Goal: Task Accomplishment & Management: Use online tool/utility

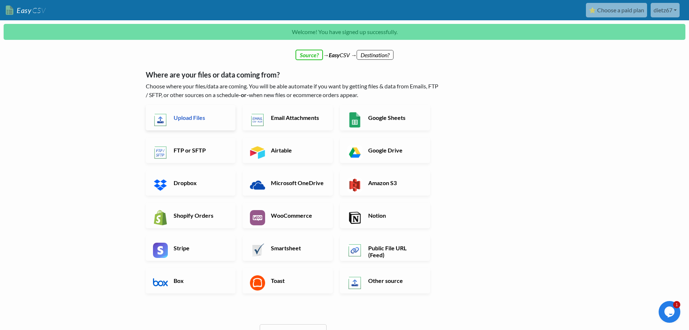
click at [191, 120] on h6 "Upload Files" at bounding box center [200, 117] width 57 height 7
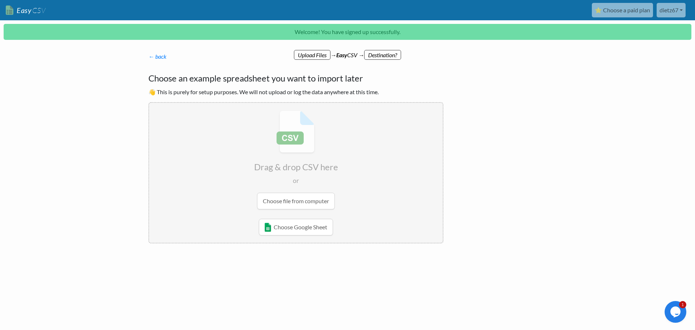
click at [306, 202] on input "file" at bounding box center [295, 160] width 293 height 114
click at [158, 58] on link "← back" at bounding box center [157, 56] width 18 height 7
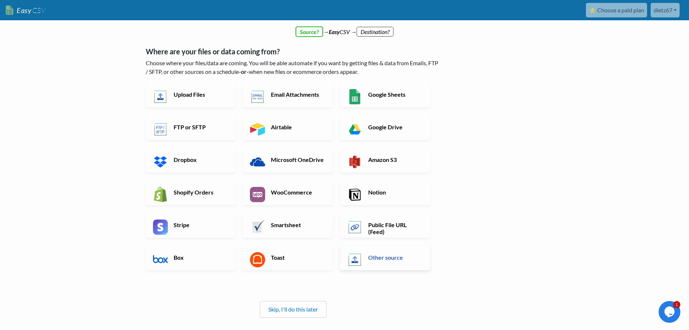
click at [380, 259] on h6 "Other source" at bounding box center [394, 257] width 57 height 7
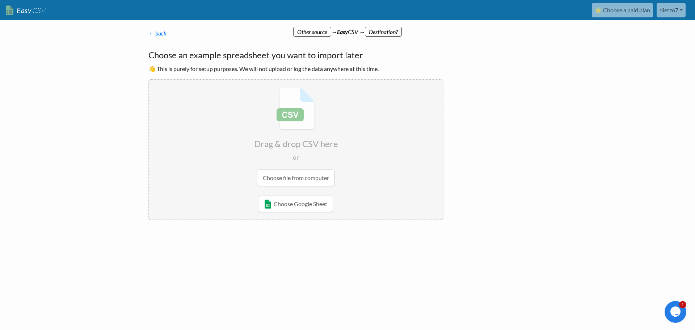
click at [293, 179] on input "file" at bounding box center [295, 137] width 293 height 114
type input "C:\fakepath\shopify import 50.csv"
radio input "false"
radio input "true"
type input "Handle Product Title Body HTML Vendor Product Category Type Tags published Opti…"
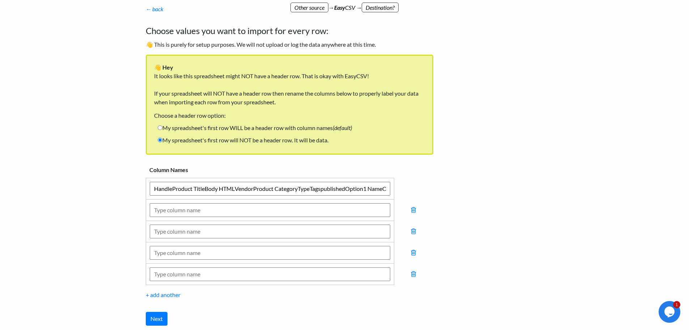
scroll to position [36, 0]
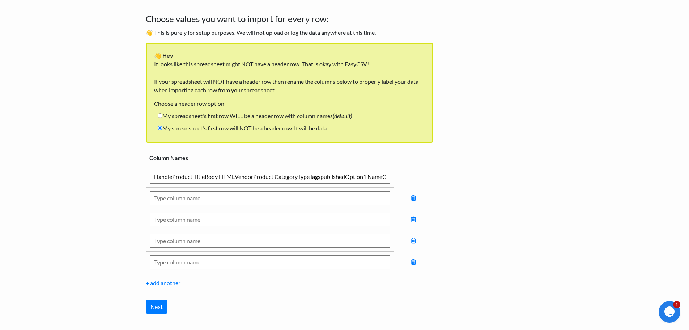
click at [195, 178] on input "Handle Product Title Body HTML Vendor Product Category Type Tags published Opti…" at bounding box center [270, 177] width 241 height 14
click at [160, 115] on input "My spreadsheet's first row WILL be a header row with column names (default)" at bounding box center [160, 115] width 5 height 5
radio input "true"
click at [160, 127] on input "My spreadsheet's first row will NOT be a header row. It will be data." at bounding box center [160, 128] width 5 height 5
radio input "true"
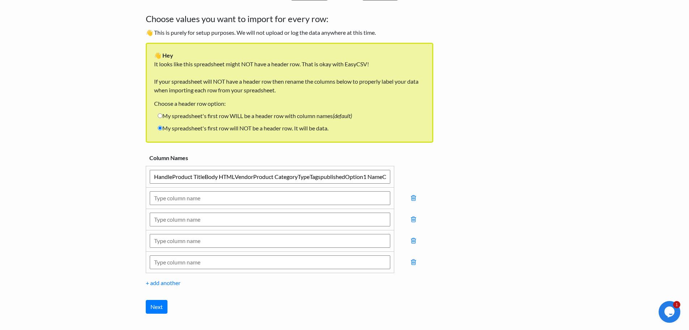
click at [163, 112] on label "My spreadsheet's first row WILL be a header row with column names (default)" at bounding box center [255, 116] width 202 height 12
click at [162, 113] on input "My spreadsheet's first row WILL be a header row with column names (default)" at bounding box center [160, 115] width 5 height 5
radio input "true"
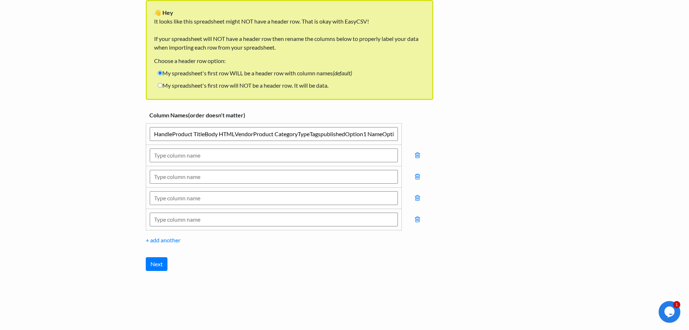
scroll to position [80, 0]
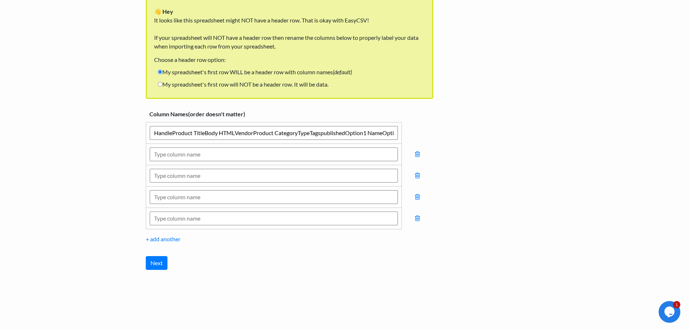
click at [188, 137] on input "Handle Product Title Body HTML Vendor Product Category Type Tags published Opti…" at bounding box center [274, 133] width 248 height 14
click at [189, 153] on input "text" at bounding box center [274, 154] width 248 height 14
click at [171, 135] on input "Handle Product Title Body HTML Vendor Product Category Type Tags published Opti…" at bounding box center [274, 133] width 248 height 14
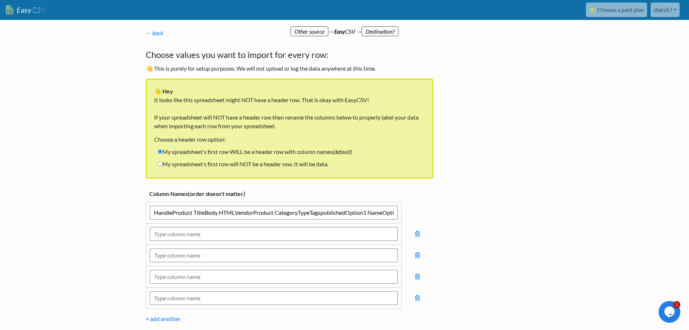
scroll to position [0, 0]
click at [156, 32] on link "← back" at bounding box center [155, 33] width 18 height 7
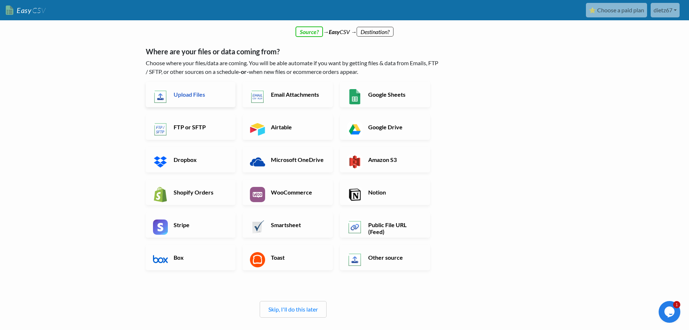
click at [185, 94] on h6 "Upload Files" at bounding box center [200, 94] width 57 height 7
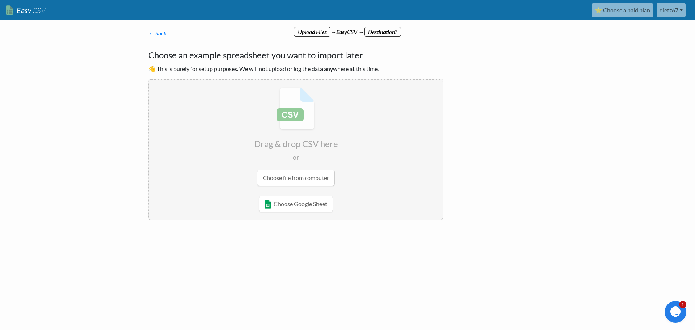
click at [300, 180] on input "file" at bounding box center [295, 137] width 293 height 114
type input "C:\fakepath\Shopify import 50.csv"
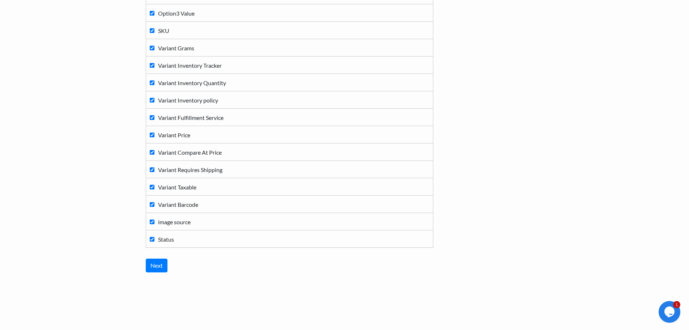
scroll to position [328, 0]
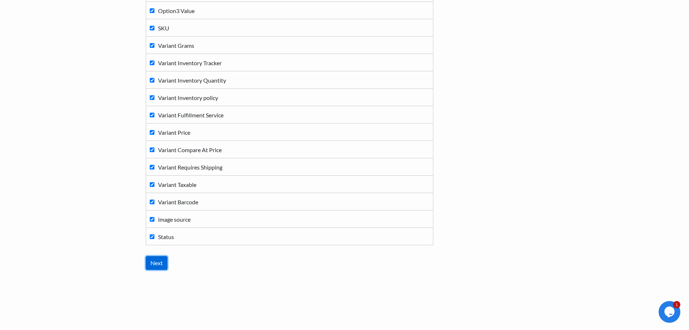
click at [161, 263] on input "Next" at bounding box center [157, 263] width 22 height 14
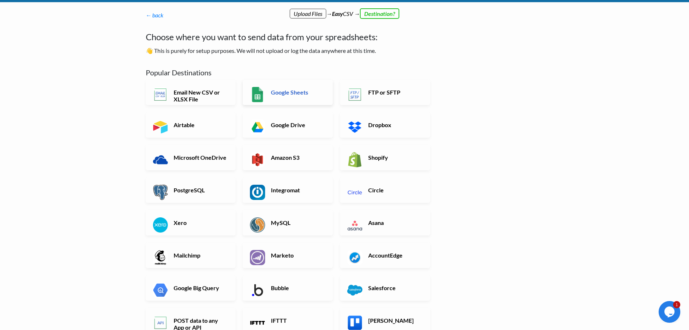
scroll to position [36, 0]
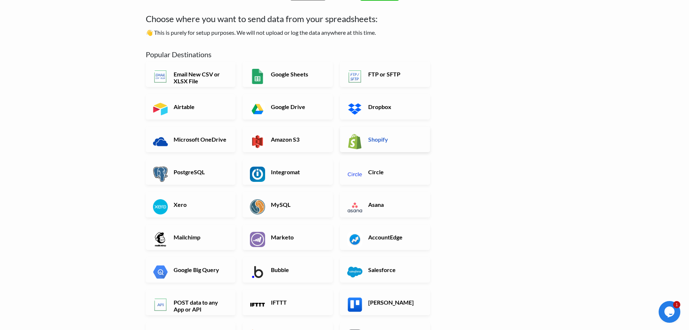
click at [378, 136] on h6 "Shopify" at bounding box center [394, 139] width 57 height 7
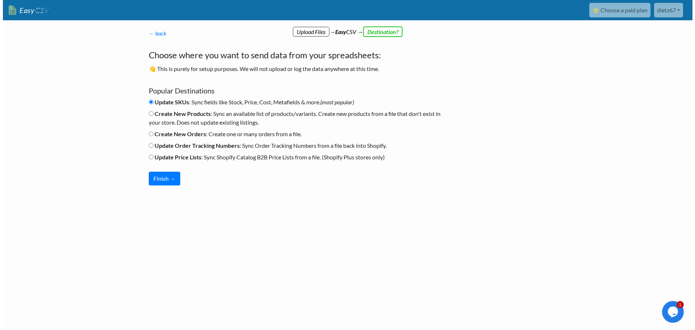
scroll to position [0, 0]
click at [151, 114] on input "Create New Products : Sync an available list of products/variants. Create new p…" at bounding box center [150, 113] width 5 height 5
radio input "true"
click at [160, 178] on button "Finish →" at bounding box center [163, 178] width 31 height 14
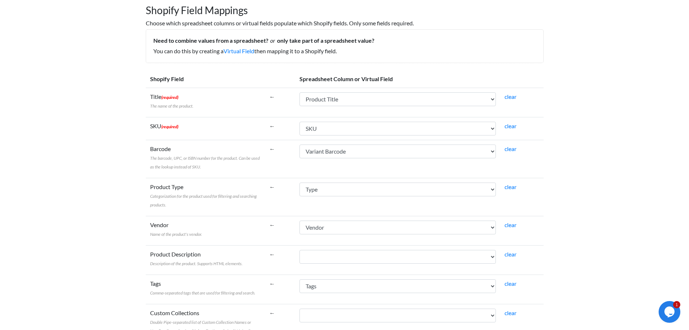
scroll to position [72, 0]
click at [507, 149] on link "clear" at bounding box center [511, 147] width 12 height 7
select select
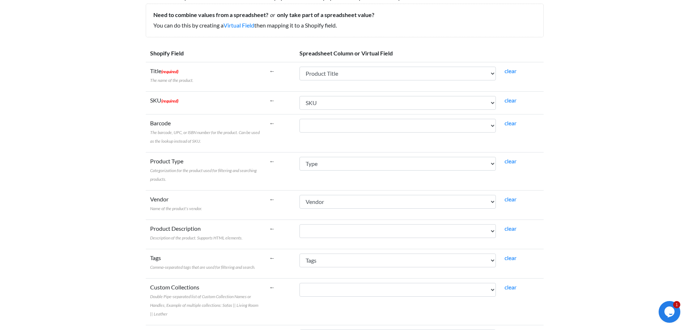
scroll to position [109, 0]
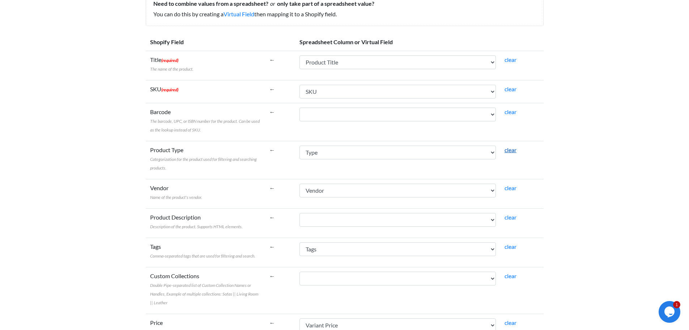
click at [509, 153] on link "clear" at bounding box center [511, 149] width 12 height 7
select select
click at [512, 187] on link "clear" at bounding box center [511, 187] width 12 height 7
select select
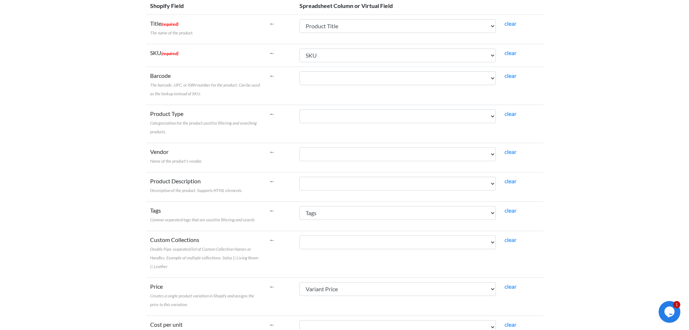
scroll to position [181, 0]
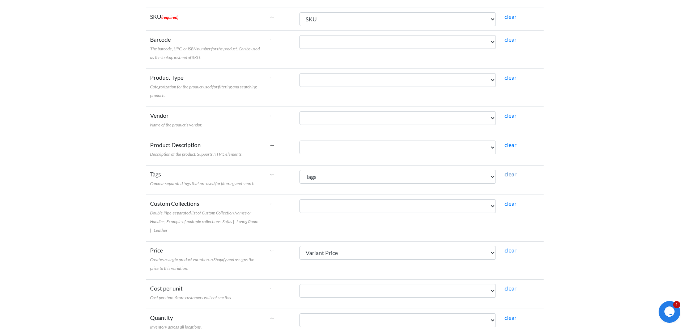
click at [513, 174] on link "clear" at bounding box center [511, 173] width 12 height 7
select select
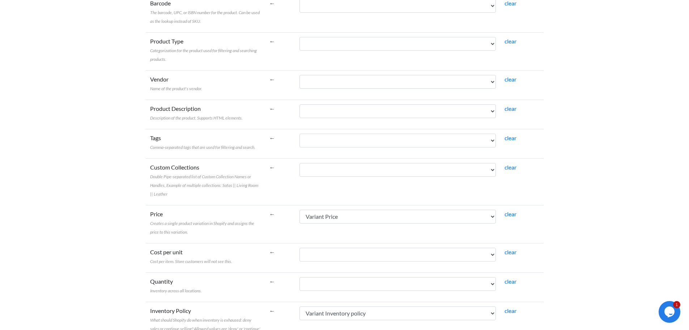
scroll to position [253, 0]
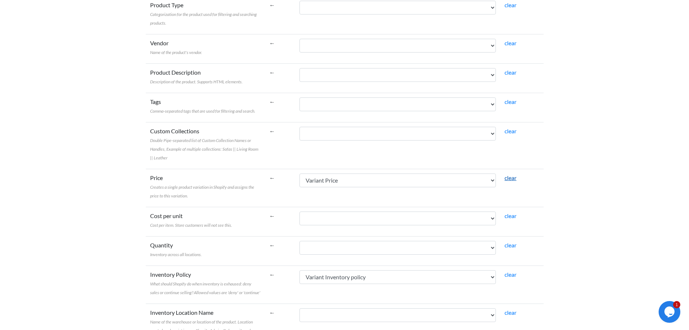
click at [512, 179] on link "clear" at bounding box center [511, 177] width 12 height 7
select select
click at [510, 177] on link "clear" at bounding box center [511, 177] width 12 height 7
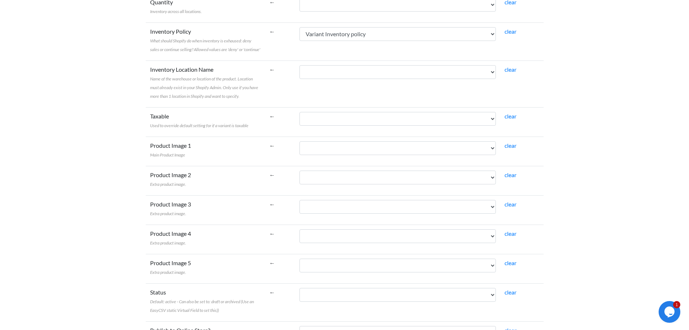
scroll to position [507, 0]
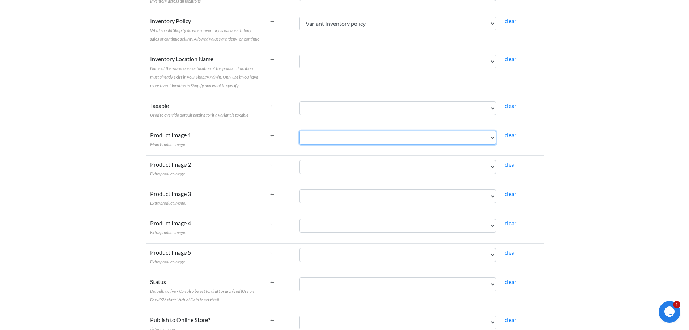
click at [373, 141] on select "Handle Product Title Body HTML Vendor Product Category Type Tags published Opti…" at bounding box center [398, 138] width 196 height 14
select select "cr_756971"
click at [300, 131] on select "Handle Product Title Body HTML Vendor Product Category Type Tags published Opti…" at bounding box center [398, 138] width 196 height 14
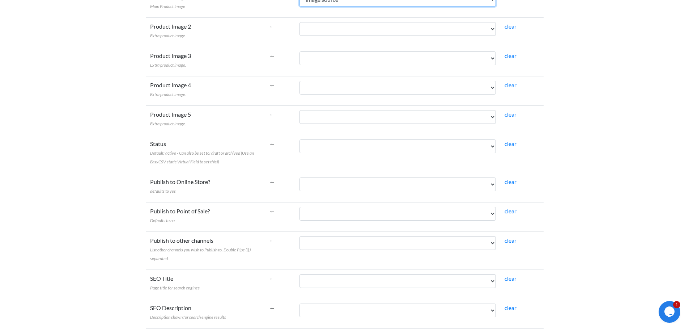
scroll to position [651, 0]
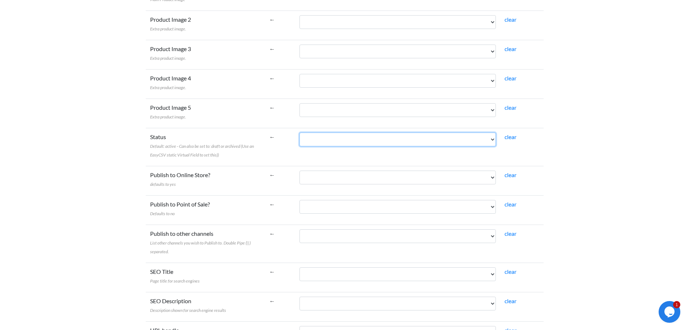
click at [393, 141] on select "Handle Product Title Body HTML Vendor Product Category Type Tags published Opti…" at bounding box center [398, 139] width 196 height 14
select select "cr_756972"
click at [300, 132] on select "Handle Product Title Body HTML Vendor Product Category Type Tags published Opti…" at bounding box center [398, 139] width 196 height 14
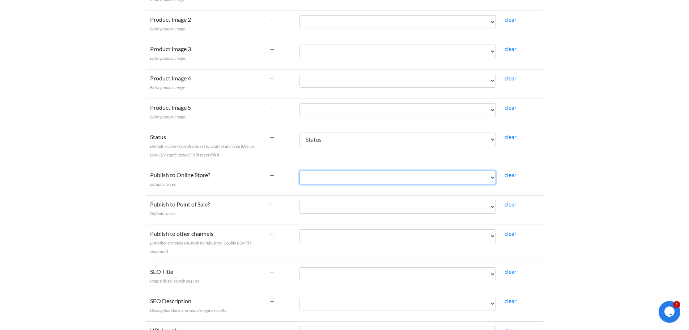
click at [335, 180] on select "Handle Product Title Body HTML Vendor Product Category Type Tags published Opti…" at bounding box center [398, 177] width 196 height 14
click at [611, 194] on body "Easy CSV ⭐ Choose a paid plan dietz67 Dietz67 All Flows All CSV Generators Busi…" at bounding box center [344, 127] width 689 height 1557
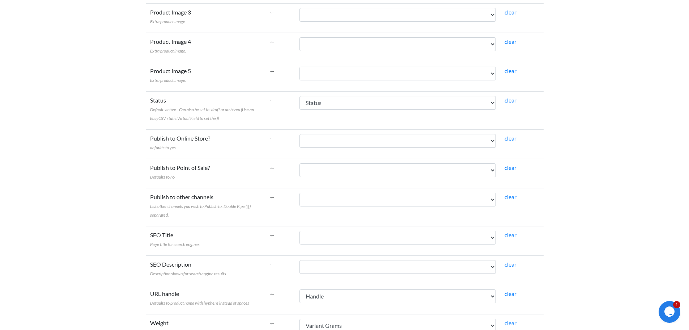
scroll to position [687, 0]
click at [317, 145] on select "Handle Product Title Body HTML Vendor Product Category Type Tags published Opti…" at bounding box center [398, 141] width 196 height 14
click at [599, 152] on body "Easy CSV ⭐ Choose a paid plan dietz67 Dietz67 All Flows All CSV Generators Busi…" at bounding box center [344, 91] width 689 height 1557
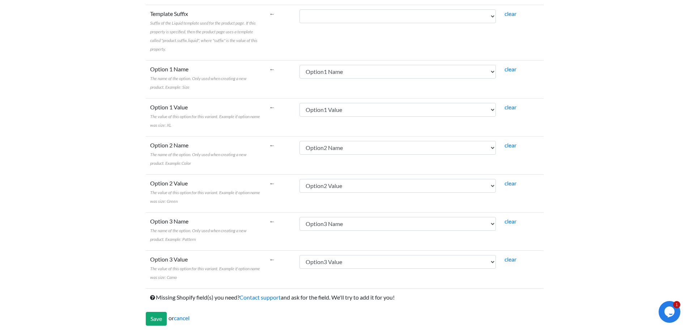
scroll to position [1228, 0]
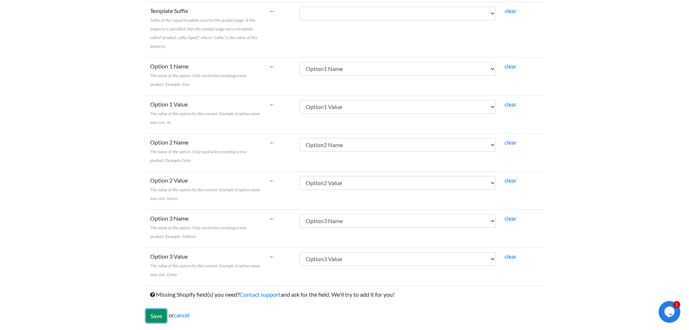
click at [154, 315] on input "Save" at bounding box center [156, 316] width 21 height 14
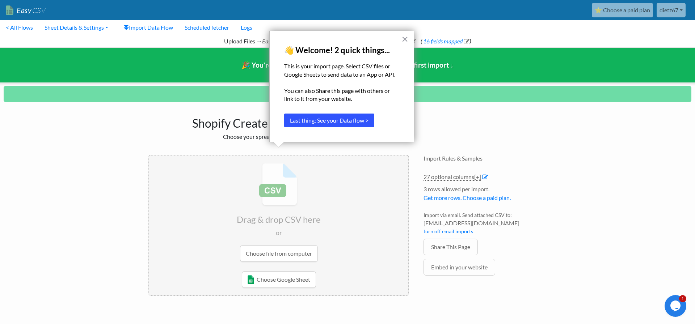
click at [328, 124] on button "Last thing: See your Data flow >" at bounding box center [329, 121] width 90 height 14
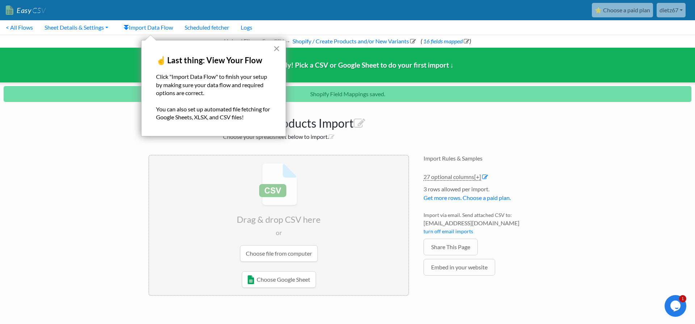
click at [220, 111] on p "You can also set up automated file fetching for Google Sheets, XLSX, and CSV fi…" at bounding box center [213, 113] width 115 height 16
click at [443, 178] on link "27 optional columns [+]" at bounding box center [452, 177] width 58 height 8
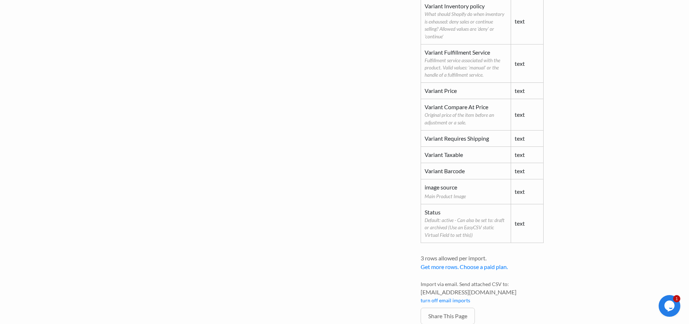
scroll to position [699, 0]
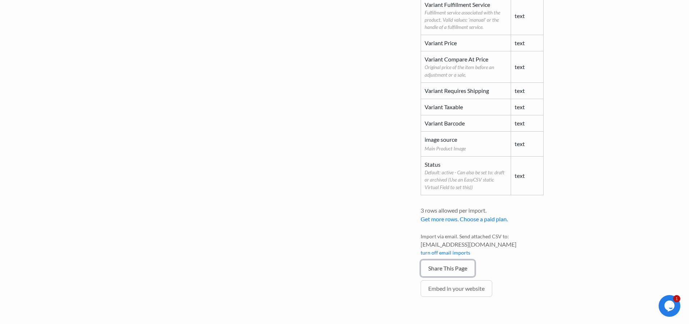
click at [450, 264] on link "Share This Page" at bounding box center [448, 268] width 54 height 17
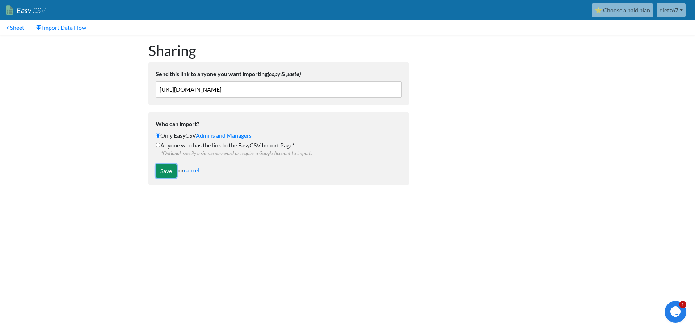
click at [163, 170] on input "Save" at bounding box center [166, 171] width 21 height 14
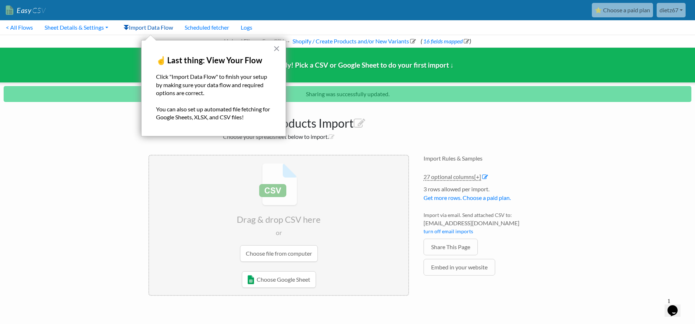
click at [151, 27] on link "Import Data Flow" at bounding box center [148, 27] width 61 height 14
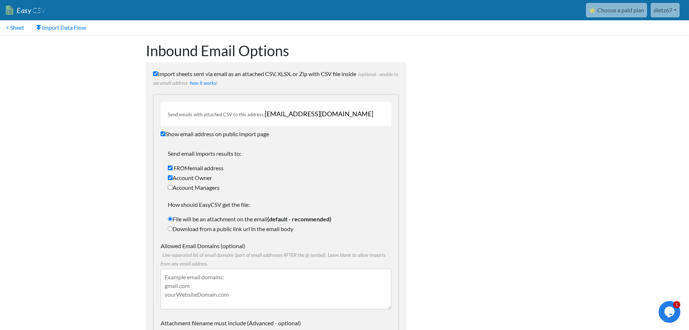
click at [362, 113] on div "Send emails with attached CSV to this address: [EMAIL_ADDRESS][DOMAIN_NAME]" at bounding box center [276, 114] width 231 height 24
drag, startPoint x: 357, startPoint y: 114, endPoint x: 265, endPoint y: 113, distance: 91.5
click at [265, 113] on div "Send emails with attached CSV to this address: 2de35822e00a@parse.easycsv.io" at bounding box center [276, 114] width 231 height 24
click at [315, 146] on div "Send email imports results to: FROM email address Account Owner Account Manager…" at bounding box center [276, 191] width 231 height 99
click at [164, 133] on input "Show email address on public import page" at bounding box center [163, 133] width 5 height 5
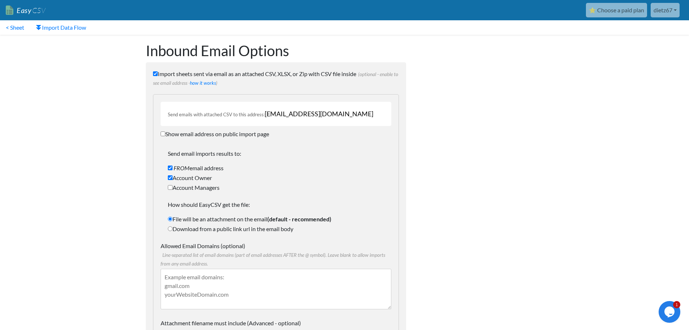
click at [164, 133] on input "Show email address on public import page" at bounding box center [163, 133] width 5 height 5
checkbox input "true"
click at [171, 167] on input "FROM email address" at bounding box center [170, 167] width 5 height 5
checkbox input "true"
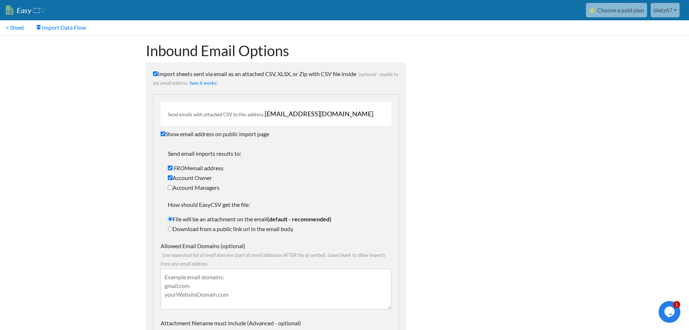
click at [171, 177] on input "Account Owner" at bounding box center [170, 177] width 5 height 5
checkbox input "false"
click at [170, 187] on input "Account Managers" at bounding box center [170, 187] width 5 height 5
checkbox input "true"
click at [170, 176] on input "Account Owner" at bounding box center [170, 177] width 5 height 5
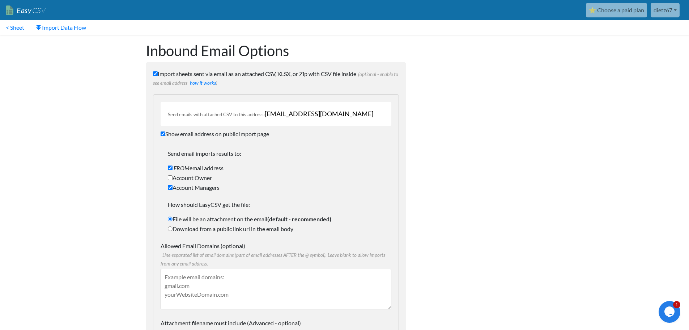
checkbox input "true"
click at [170, 185] on input "Account Managers" at bounding box center [170, 187] width 5 height 5
checkbox input "false"
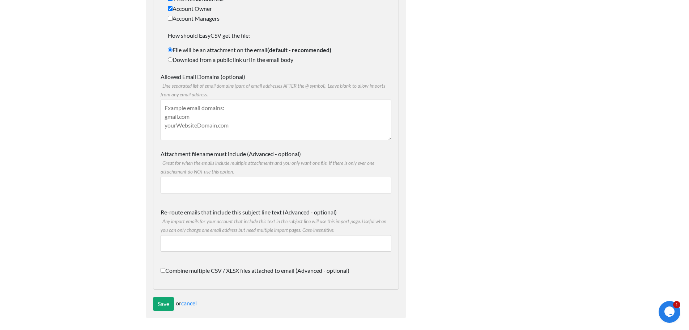
scroll to position [170, 0]
click at [161, 301] on input "Save" at bounding box center [163, 303] width 21 height 14
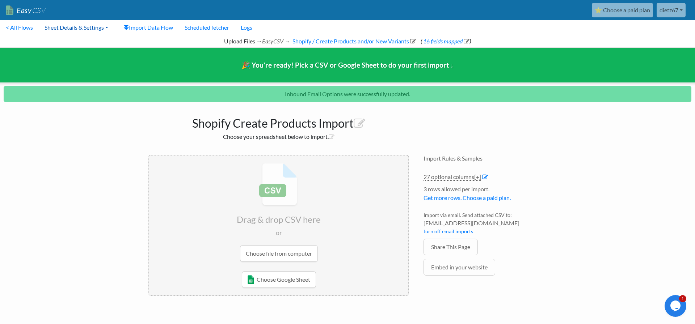
click at [71, 27] on link "Sheet Details & Settings" at bounding box center [76, 27] width 75 height 14
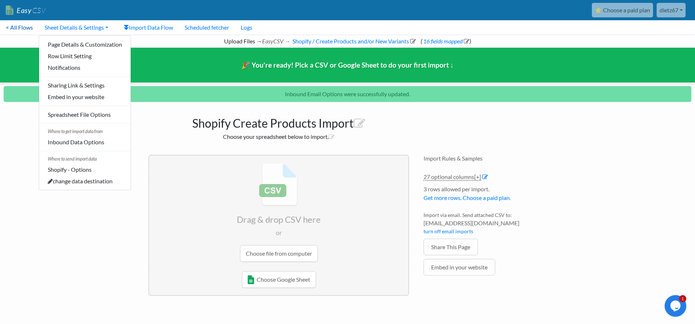
click at [17, 27] on link "< All Flows" at bounding box center [19, 27] width 39 height 14
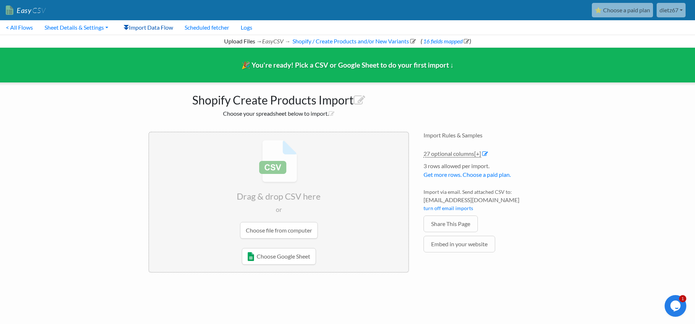
click at [146, 29] on link "Import Data Flow" at bounding box center [148, 27] width 61 height 14
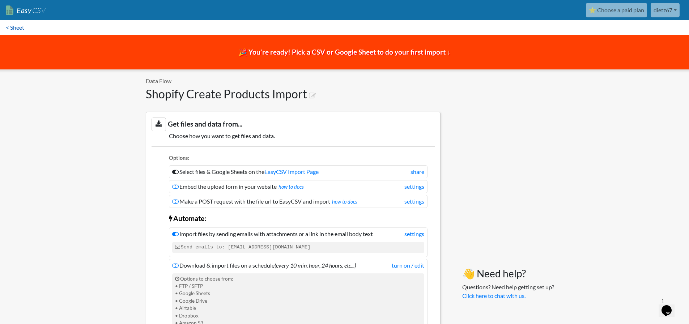
click at [19, 27] on link "< Sheet" at bounding box center [15, 27] width 30 height 14
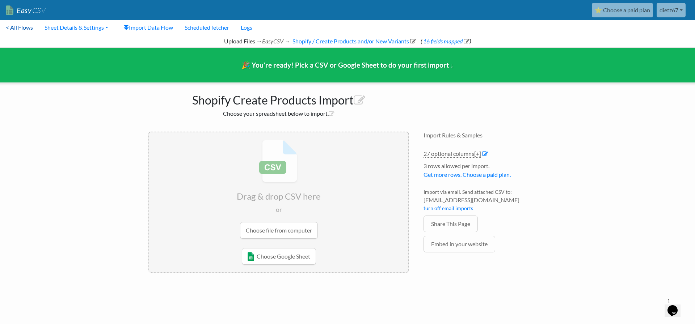
click at [30, 27] on link "< All Flows" at bounding box center [19, 27] width 39 height 14
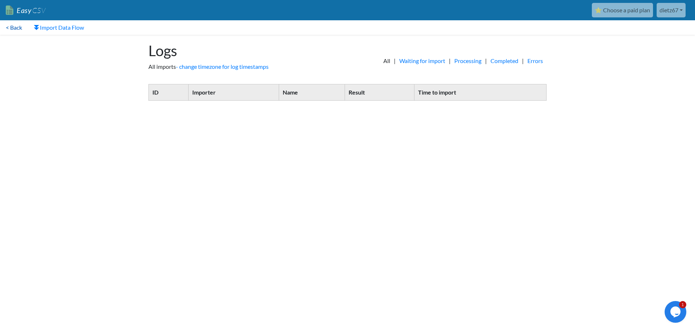
click at [9, 26] on link "< Back" at bounding box center [14, 27] width 28 height 14
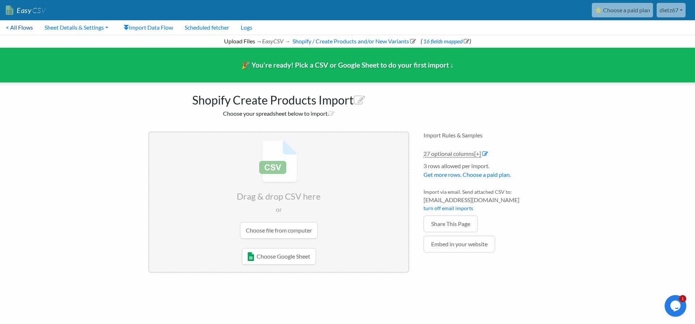
click at [24, 27] on link "< All Flows" at bounding box center [19, 27] width 39 height 14
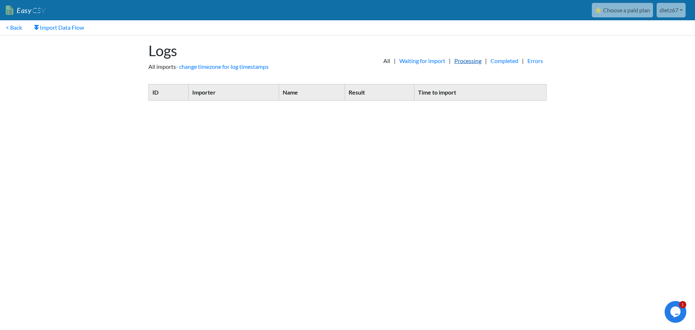
click at [464, 62] on link "Processing" at bounding box center [467, 60] width 34 height 9
click at [504, 61] on link "Completed" at bounding box center [504, 60] width 35 height 9
click at [534, 61] on link "Errors" at bounding box center [535, 60] width 23 height 9
click at [380, 62] on link "All" at bounding box center [387, 60] width 14 height 9
click at [10, 29] on link "< Back" at bounding box center [14, 27] width 28 height 14
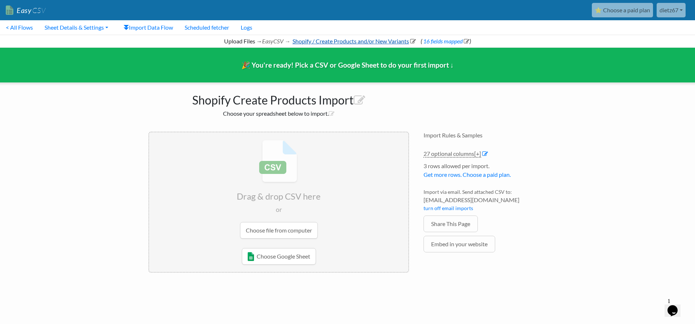
click at [342, 39] on link "Shopify / Create Products and/or New Variants" at bounding box center [353, 41] width 124 height 7
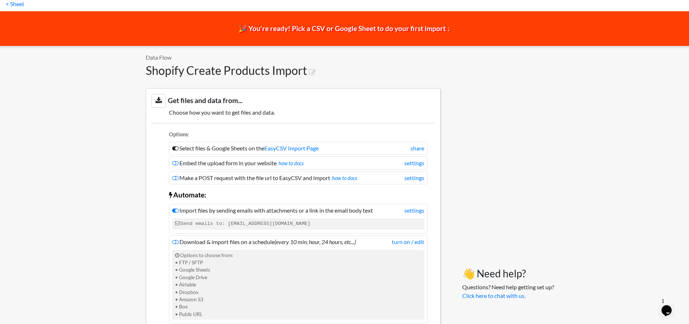
scroll to position [36, 0]
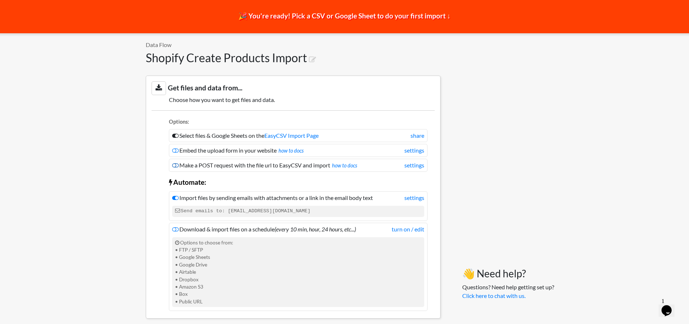
click at [178, 166] on icon at bounding box center [175, 165] width 7 height 6
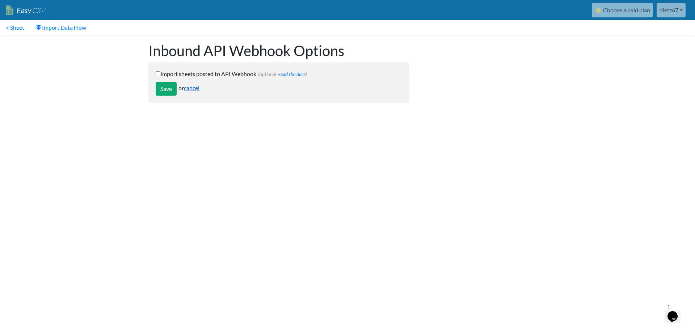
click at [191, 89] on link "cancel" at bounding box center [192, 87] width 16 height 7
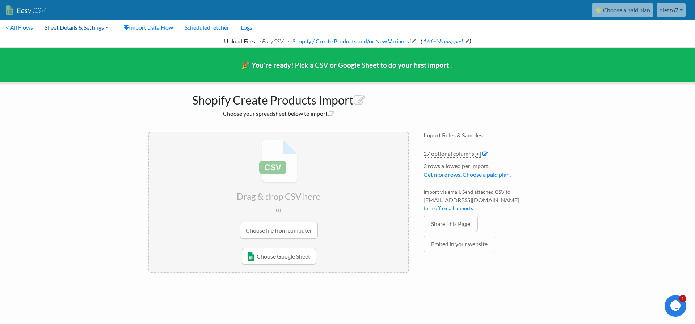
click at [61, 26] on link "Sheet Details & Settings" at bounding box center [76, 27] width 75 height 14
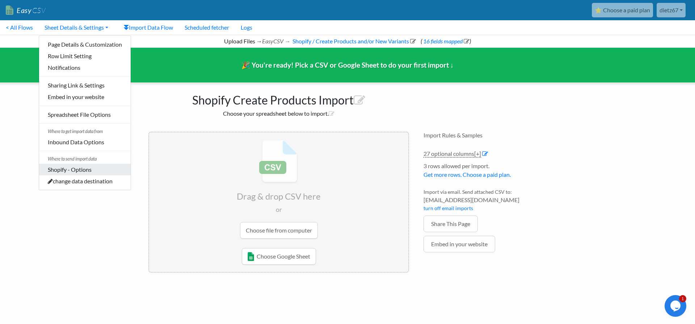
click at [89, 172] on link "Shopify - Options" at bounding box center [85, 170] width 92 height 12
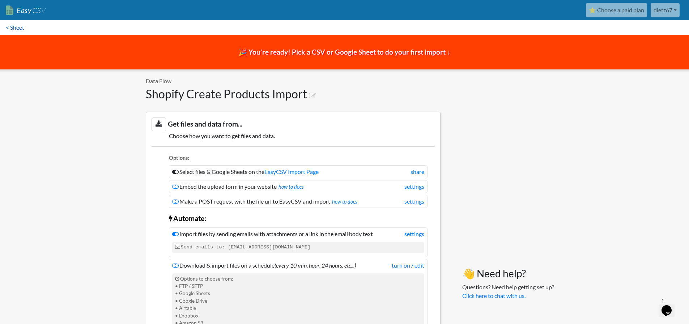
click at [20, 26] on link "< Sheet" at bounding box center [15, 27] width 30 height 14
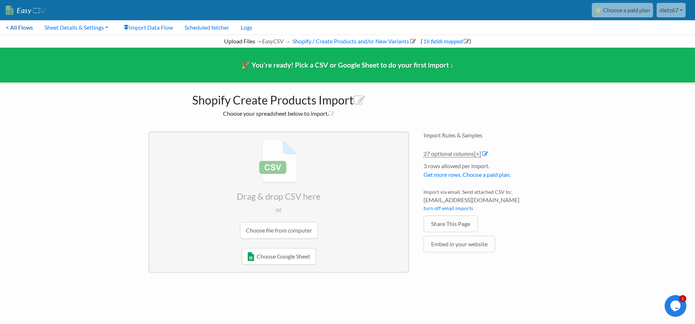
click at [24, 24] on link "< All Flows" at bounding box center [19, 27] width 39 height 14
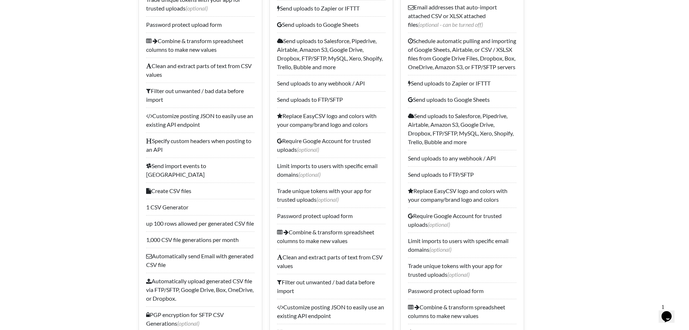
scroll to position [398, 0]
